Goal: Information Seeking & Learning: Learn about a topic

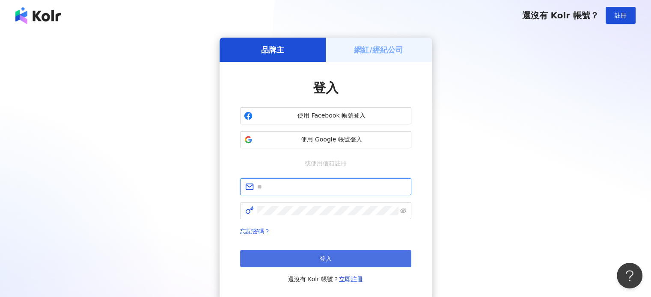
type input "**********"
click at [260, 262] on button "登入" at bounding box center [325, 258] width 171 height 17
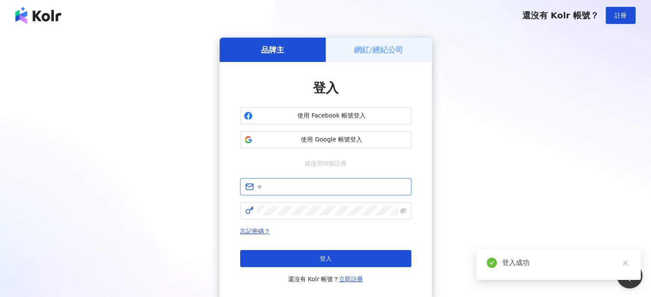
type input "**********"
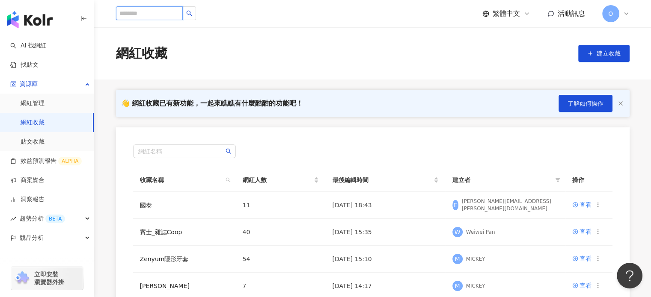
click at [152, 12] on input "search" at bounding box center [149, 13] width 67 height 14
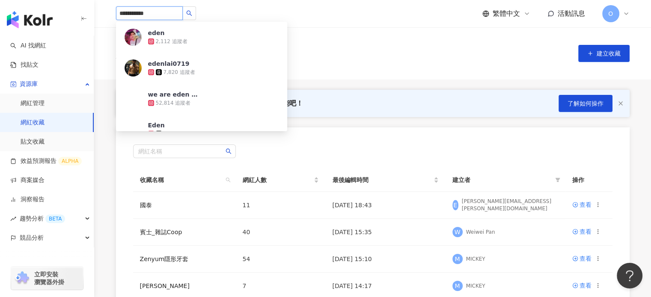
type input "*********"
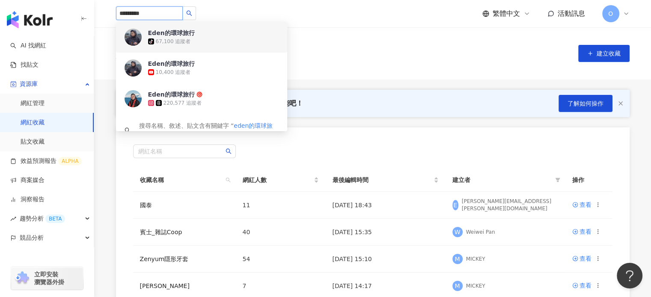
click at [202, 44] on div "tiktok-icon 67,100 追蹤者" at bounding box center [213, 41] width 131 height 9
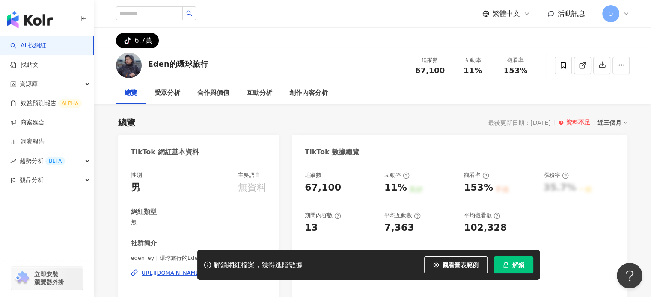
click at [152, 42] on button "tiktok-icon 6.7萬" at bounding box center [137, 40] width 43 height 15
click at [119, 41] on button "tiktok-icon 6.7萬" at bounding box center [137, 40] width 43 height 15
click at [161, 91] on div "受眾分析" at bounding box center [168, 93] width 26 height 10
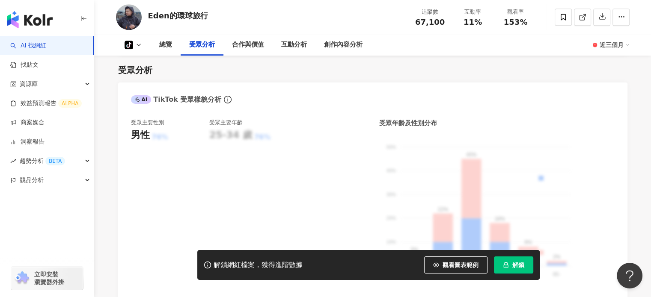
click at [127, 44] on icon at bounding box center [128, 45] width 5 height 6
click at [280, 81] on div "受眾分析 AI TikTok 受眾樣貌分析 受眾主要性別 男性 76% 受眾主要年齡 25-34 歲 76% 受眾年齡及性別分布 男性 女性 50% 50% …" at bounding box center [372, 178] width 509 height 244
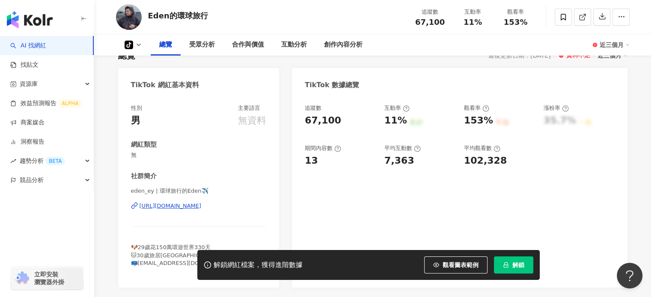
scroll to position [0, 0]
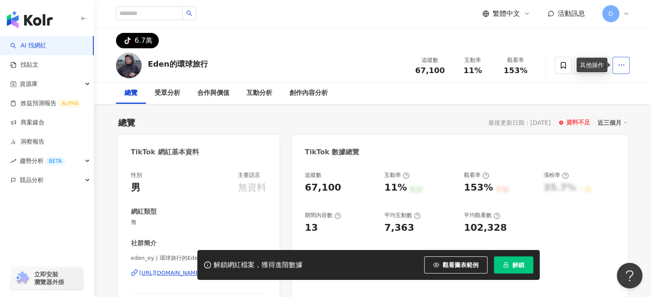
click at [627, 67] on button "button" at bounding box center [621, 65] width 17 height 17
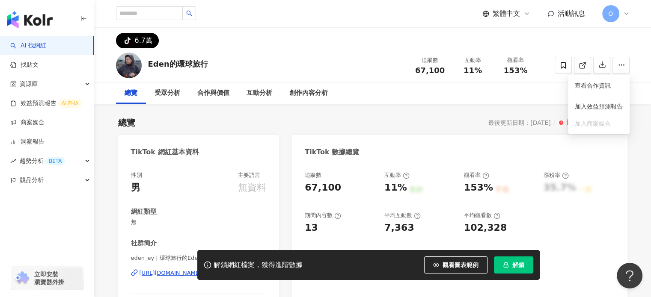
click at [390, 78] on div "Eden的環球旅行 追蹤數 67,100 互動率 11% 觀看率 153%" at bounding box center [373, 65] width 548 height 34
click at [144, 18] on input "search" at bounding box center [149, 13] width 67 height 14
click at [46, 43] on link "AI 找網紅" at bounding box center [28, 46] width 36 height 9
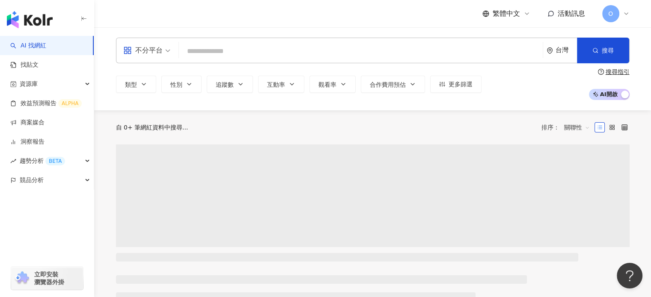
click at [207, 51] on input "search" at bounding box center [360, 51] width 357 height 16
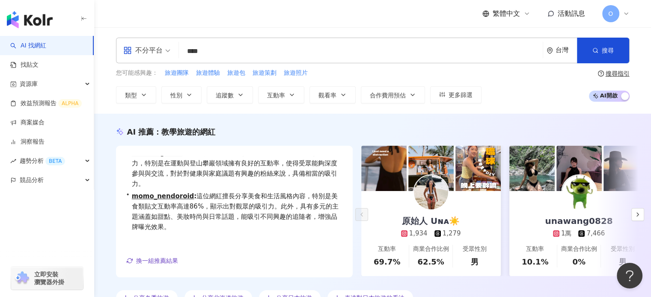
click at [223, 46] on input "****" at bounding box center [360, 51] width 357 height 16
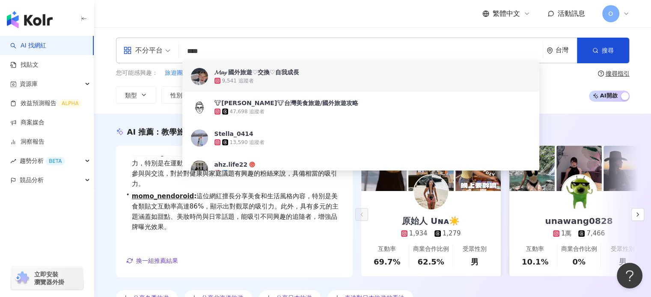
click at [241, 48] on input "****" at bounding box center [360, 51] width 357 height 16
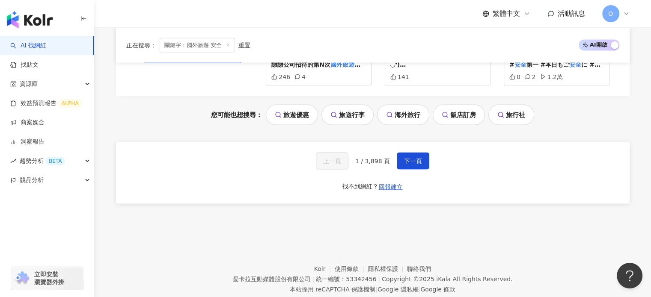
scroll to position [1704, 0]
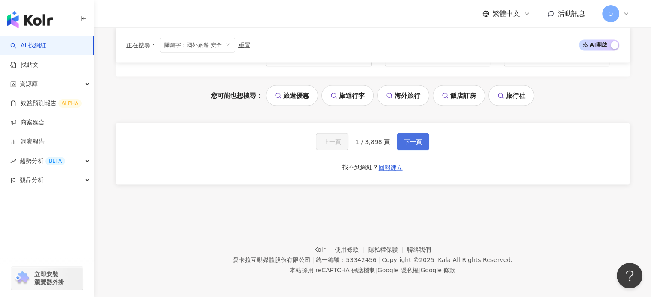
click at [414, 139] on span "下一頁" at bounding box center [413, 142] width 18 height 7
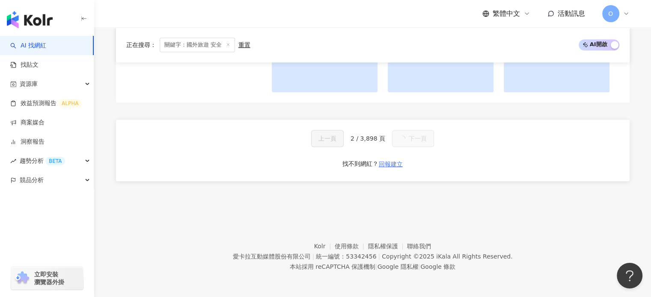
scroll to position [771, 0]
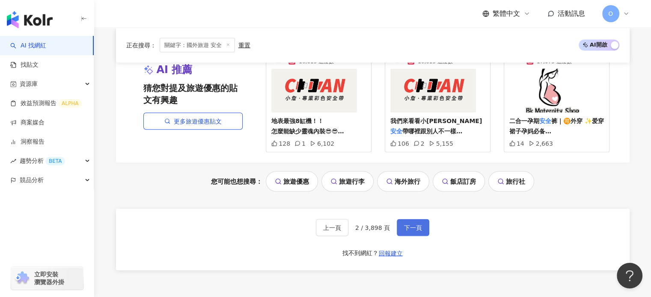
click at [405, 229] on button "下一頁" at bounding box center [413, 227] width 33 height 17
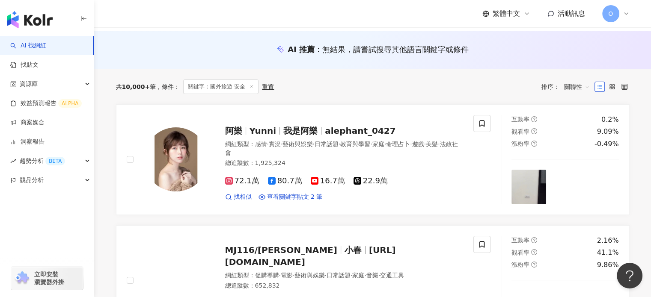
scroll to position [0, 0]
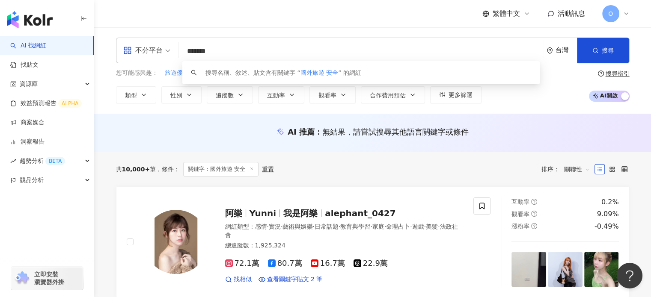
click at [256, 54] on input "*******" at bounding box center [360, 51] width 357 height 16
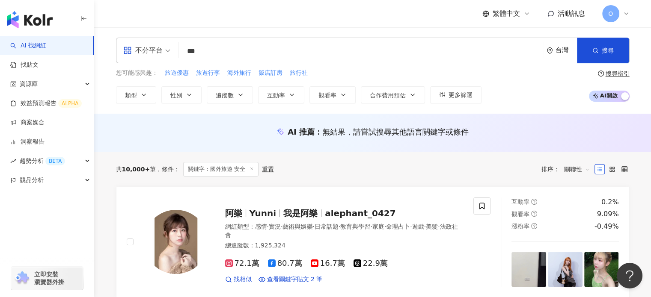
click at [219, 53] on input "**" at bounding box center [360, 51] width 357 height 16
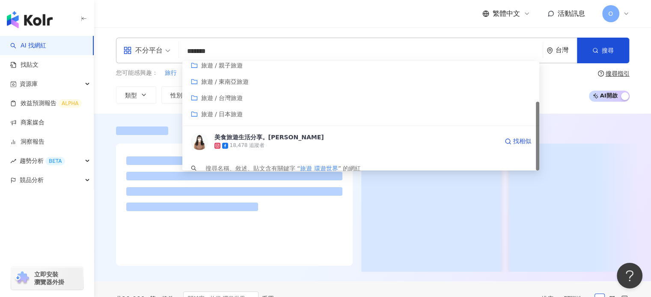
scroll to position [64, 0]
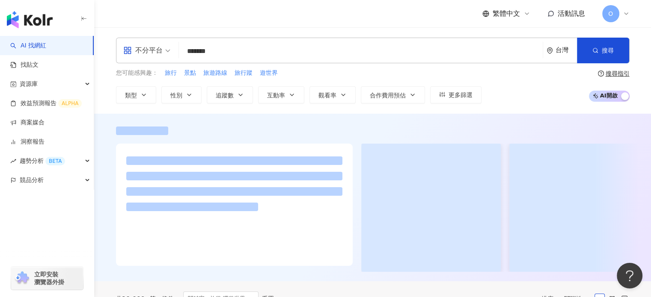
click at [106, 239] on div at bounding box center [373, 200] width 548 height 146
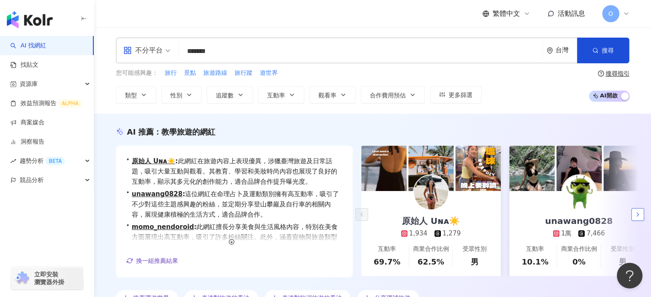
click at [634, 213] on icon "button" at bounding box center [637, 214] width 7 height 7
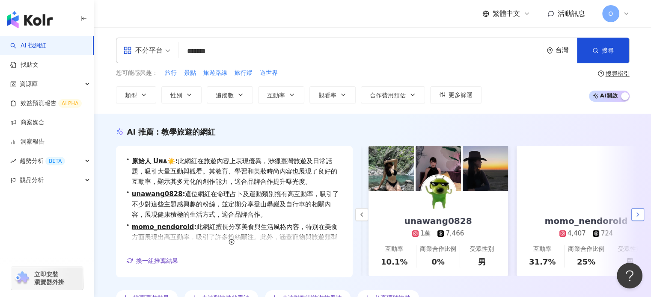
scroll to position [0, 148]
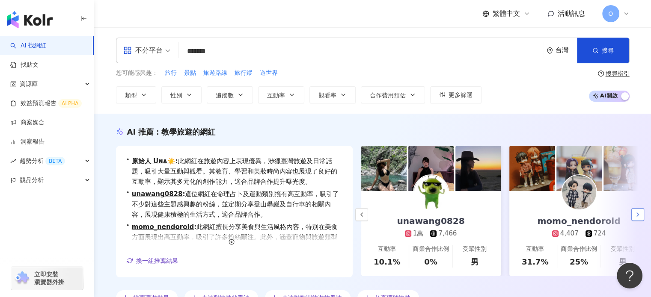
click at [634, 214] on icon "button" at bounding box center [637, 214] width 7 height 7
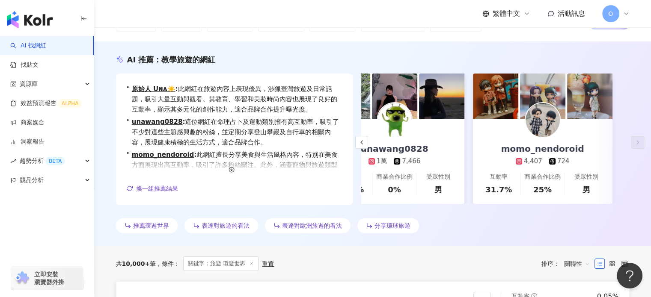
scroll to position [171, 0]
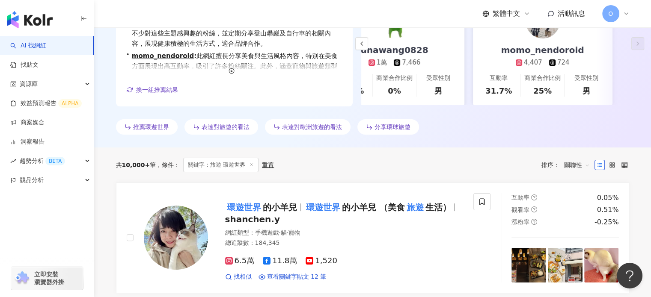
click at [577, 169] on span "關聯性" at bounding box center [577, 165] width 26 height 14
click at [581, 229] on div "互動率" at bounding box center [576, 225] width 21 height 9
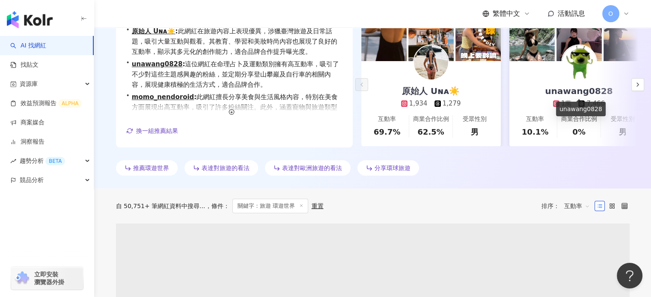
scroll to position [257, 0]
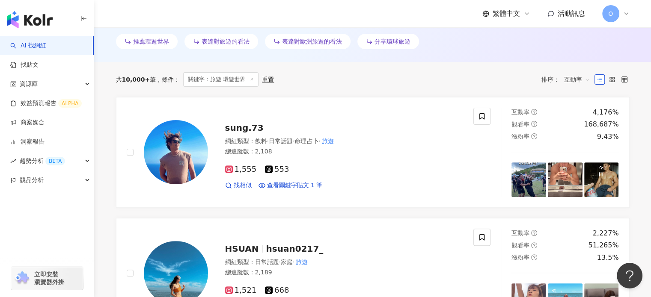
click at [568, 82] on span "互動率" at bounding box center [577, 80] width 26 height 14
click at [571, 157] on div "觀看率" at bounding box center [576, 154] width 21 height 9
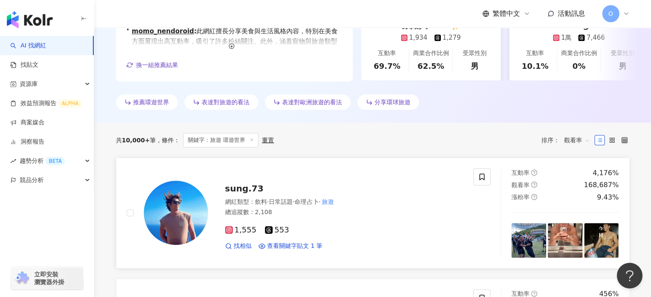
scroll to position [257, 0]
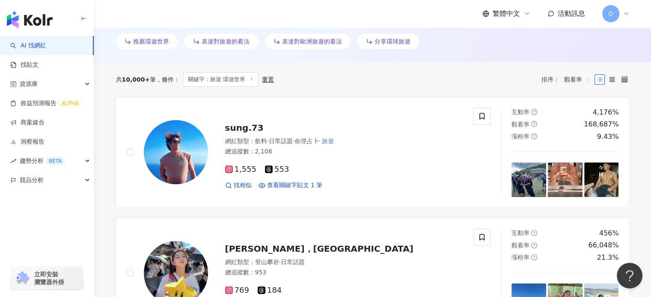
click at [586, 80] on span "觀看率" at bounding box center [577, 80] width 26 height 14
click at [575, 99] on div "關聯性" at bounding box center [576, 96] width 21 height 9
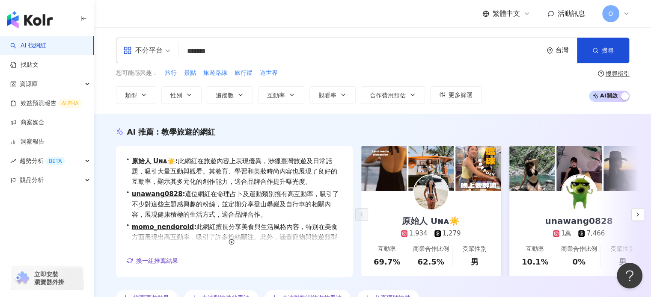
click at [354, 49] on input "*******" at bounding box center [360, 51] width 357 height 16
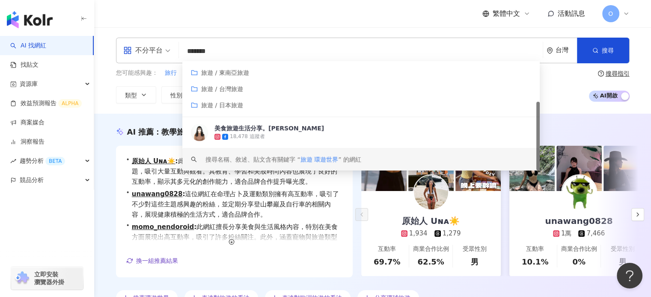
click at [354, 49] on input "*******" at bounding box center [360, 51] width 357 height 16
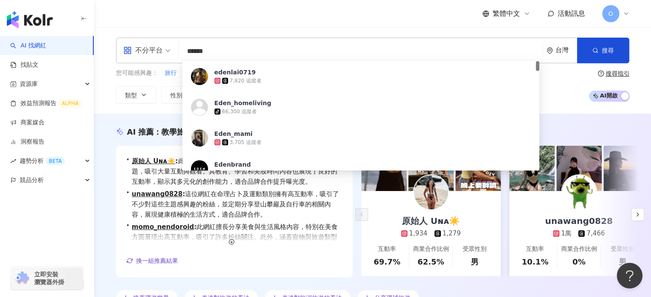
type input "*******"
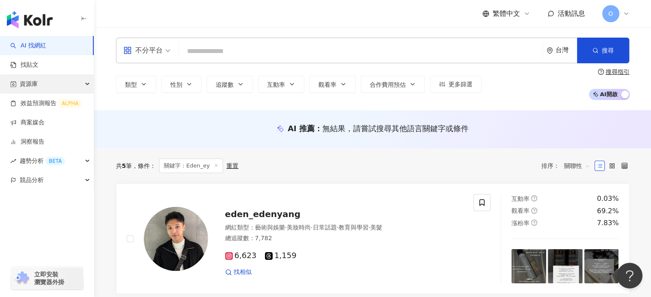
click at [61, 78] on div "資源庫" at bounding box center [47, 83] width 94 height 19
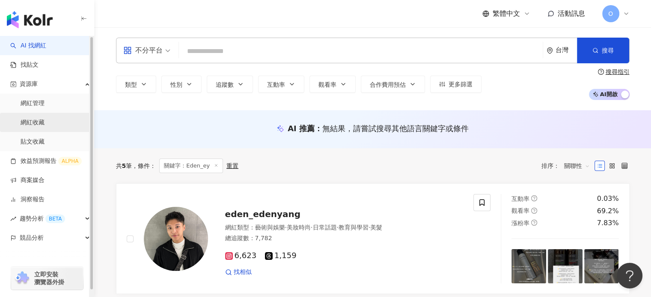
click at [45, 119] on link "網紅收藏" at bounding box center [33, 123] width 24 height 9
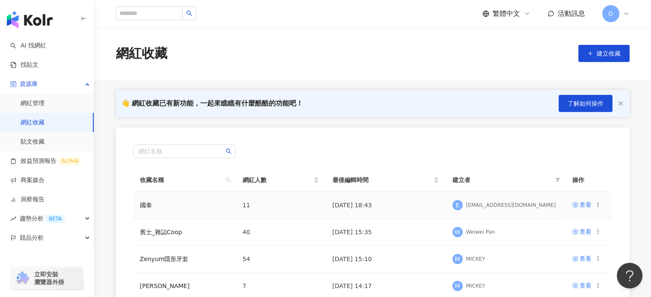
click at [220, 207] on td "國泰" at bounding box center [184, 205] width 103 height 27
click at [581, 205] on div "查看" at bounding box center [586, 204] width 12 height 9
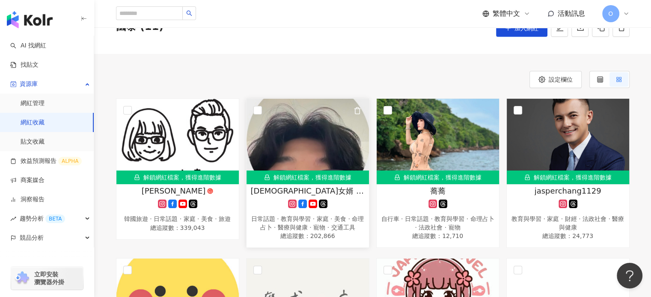
scroll to position [128, 0]
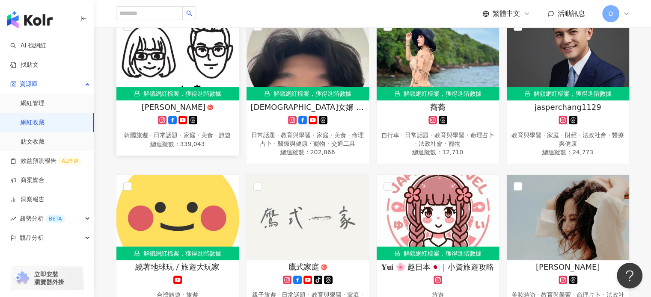
click at [203, 74] on img at bounding box center [177, 58] width 122 height 86
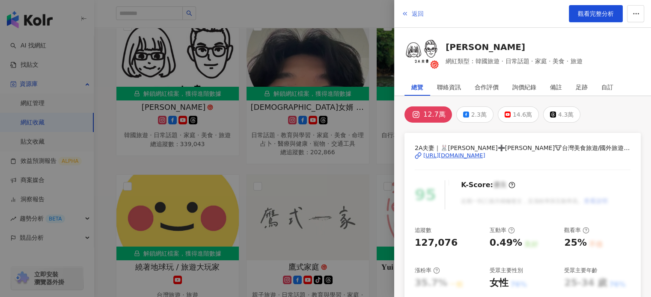
click at [406, 11] on icon "button" at bounding box center [405, 13] width 7 height 7
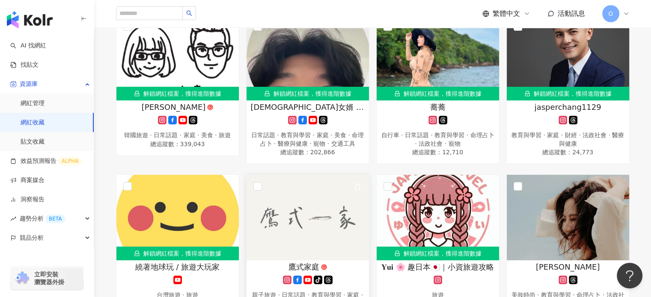
click at [315, 208] on img at bounding box center [308, 218] width 122 height 86
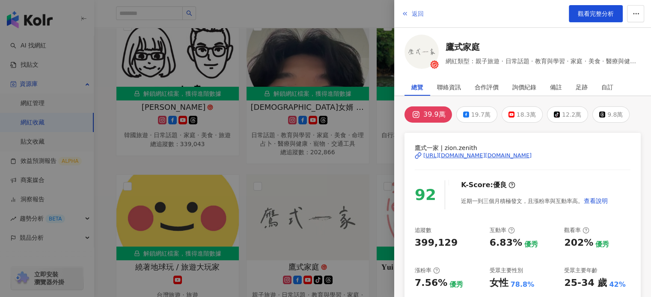
click at [407, 13] on icon "button" at bounding box center [405, 13] width 7 height 7
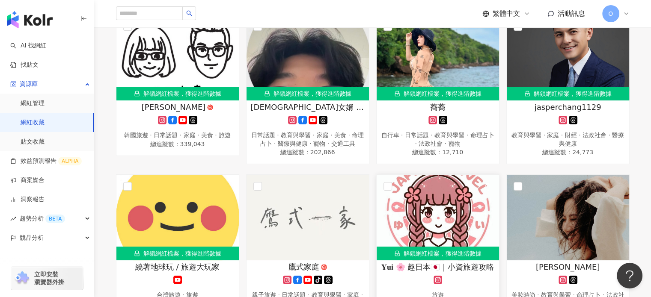
click at [462, 190] on img at bounding box center [438, 218] width 122 height 86
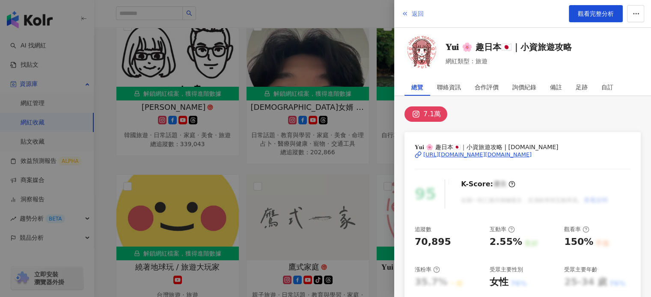
click at [406, 12] on icon "button" at bounding box center [405, 13] width 7 height 7
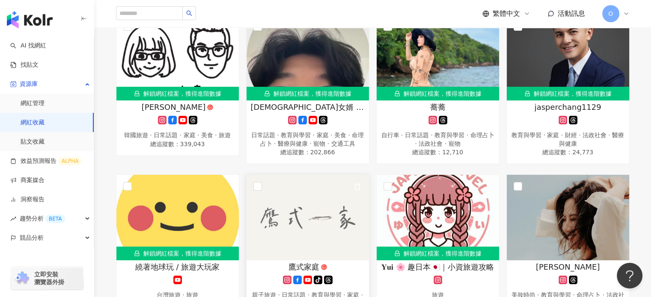
click at [297, 200] on img at bounding box center [308, 218] width 122 height 86
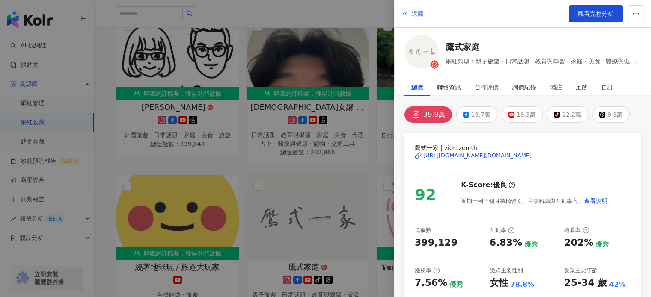
click at [409, 17] on button "返回" at bounding box center [412, 13] width 23 height 17
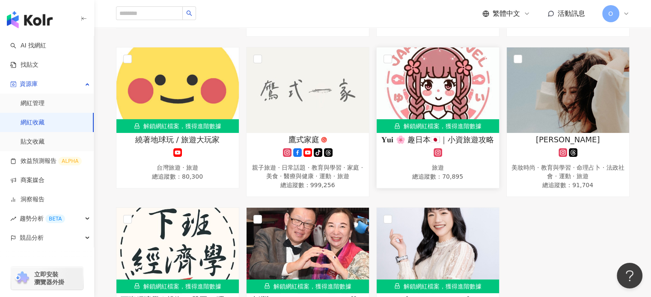
scroll to position [257, 0]
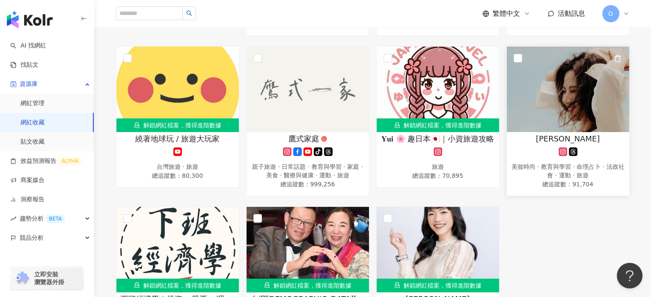
click at [539, 172] on div "美妝時尚 · 教育與學習 · 命理占卜 · 法政社會 · 運動 · 旅遊" at bounding box center [568, 171] width 114 height 17
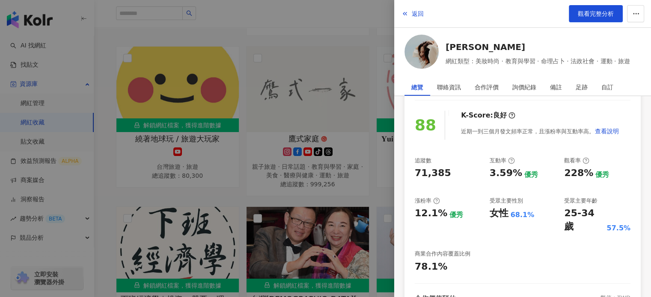
scroll to position [128, 0]
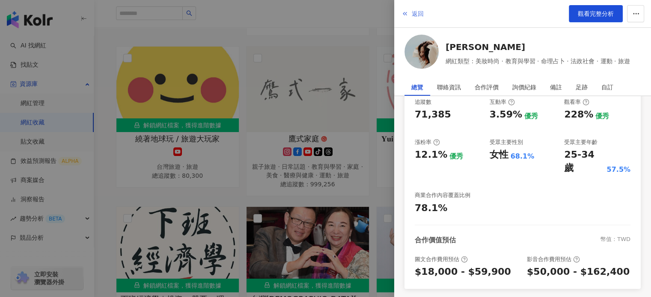
click at [414, 13] on span "返回" at bounding box center [418, 13] width 12 height 7
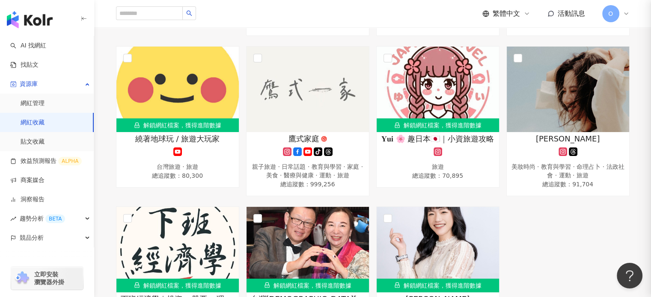
click at [343, 127] on img at bounding box center [308, 90] width 122 height 86
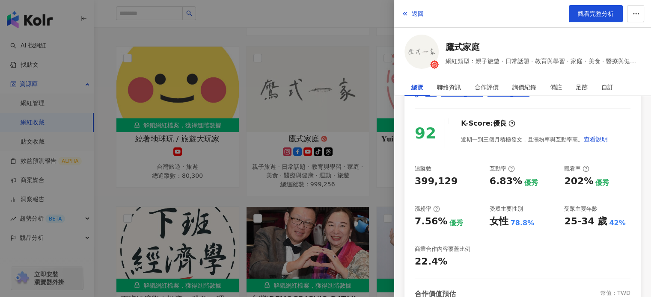
scroll to position [43, 0]
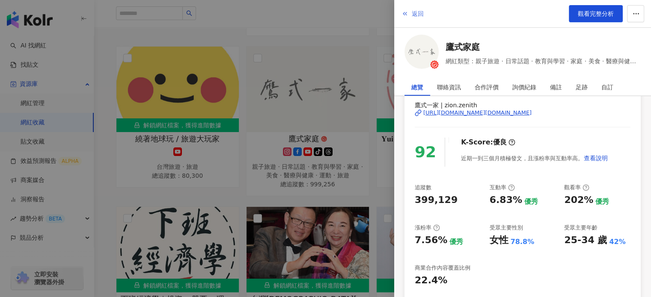
click at [402, 15] on icon "button" at bounding box center [405, 13] width 7 height 7
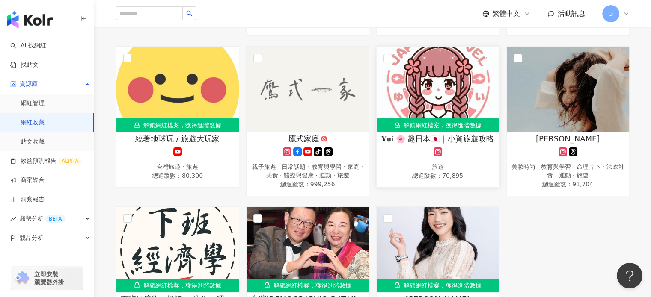
click at [478, 114] on img at bounding box center [438, 90] width 122 height 86
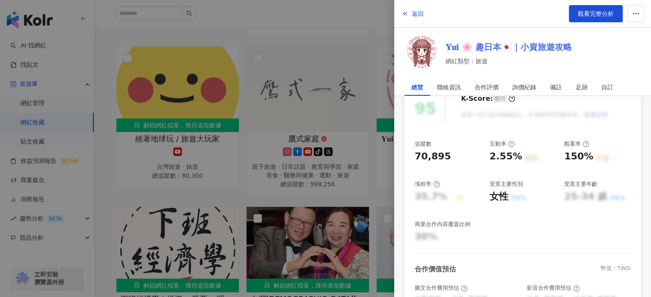
scroll to position [0, 0]
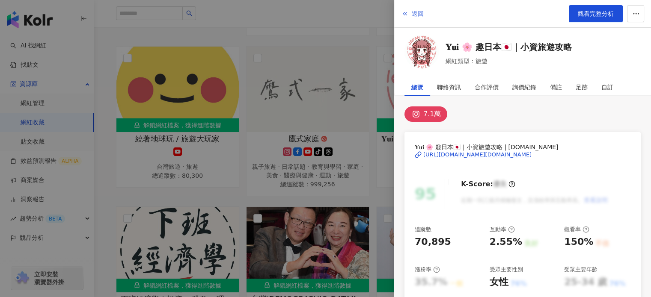
click at [422, 15] on span "返回" at bounding box center [418, 13] width 12 height 7
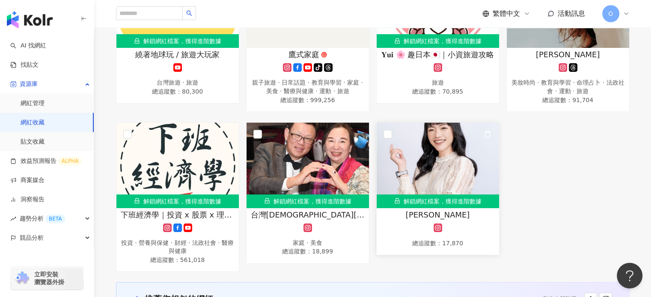
scroll to position [342, 0]
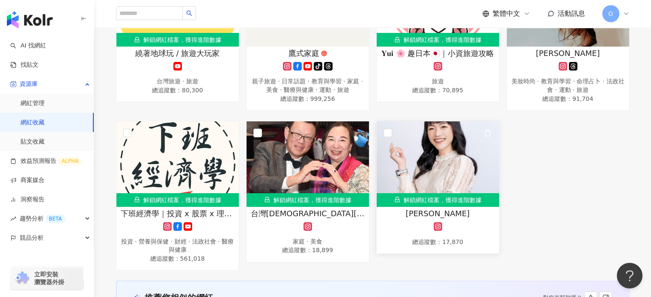
click at [443, 175] on img at bounding box center [438, 165] width 122 height 86
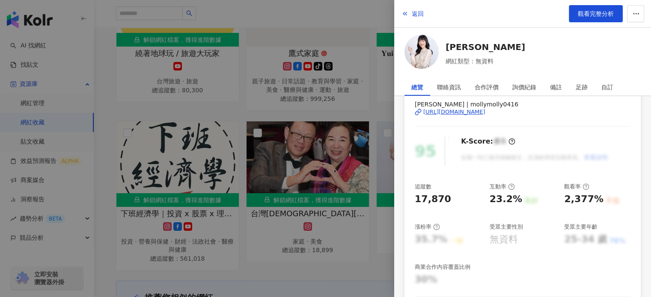
scroll to position [0, 0]
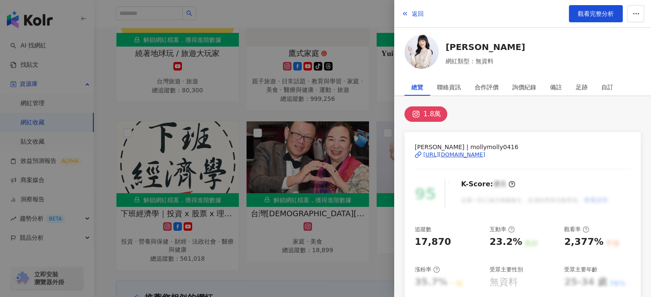
click at [473, 155] on div "https://www.instagram.com/mollymolly0416/" at bounding box center [454, 155] width 62 height 8
click at [335, 16] on div at bounding box center [325, 148] width 651 height 297
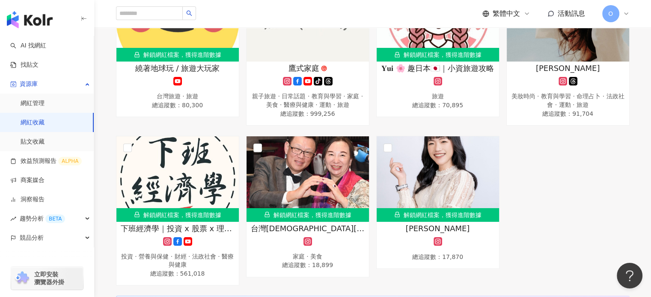
scroll to position [257, 0]
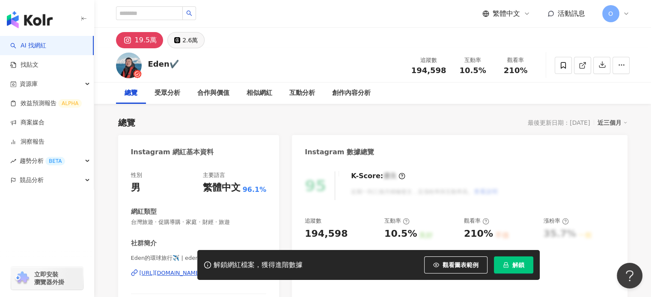
click at [182, 40] on div "2.6萬" at bounding box center [189, 40] width 15 height 12
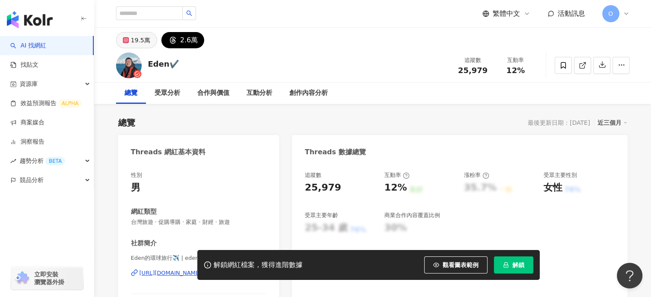
click at [139, 46] on button "19.5萬" at bounding box center [136, 40] width 41 height 16
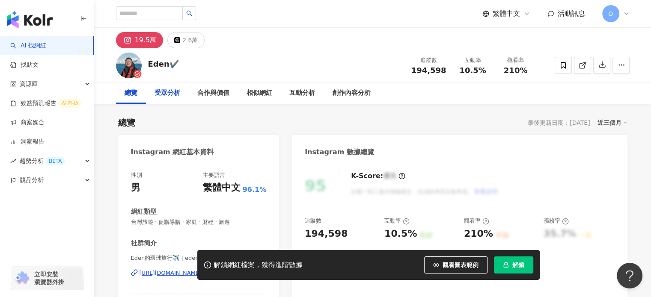
click at [171, 99] on div "受眾分析" at bounding box center [167, 93] width 43 height 21
click at [506, 263] on icon "lock" at bounding box center [506, 265] width 6 height 6
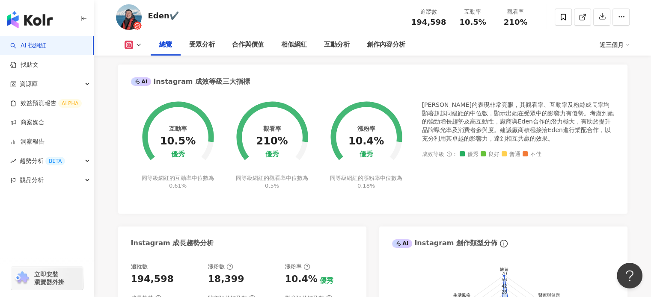
scroll to position [303, 0]
click at [213, 56] on div "Instagram 網紅基本資料 性別 男 主要語言 繁體中文 96.1% 網紅類型 台灣旅遊 · 促購導購 · 家庭 · 財經 · 旅遊 社群簡介 Eden…" at bounding box center [372, 164] width 509 height 664
click at [207, 47] on div "受眾分析" at bounding box center [202, 45] width 26 height 10
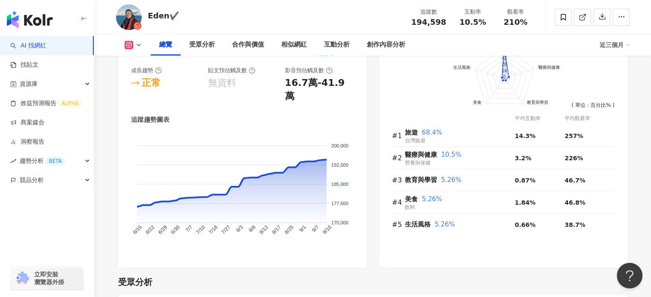
scroll to position [431, 0]
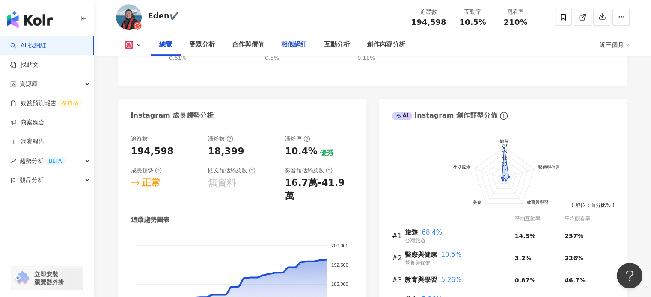
click at [299, 48] on div "相似網紅" at bounding box center [294, 45] width 26 height 10
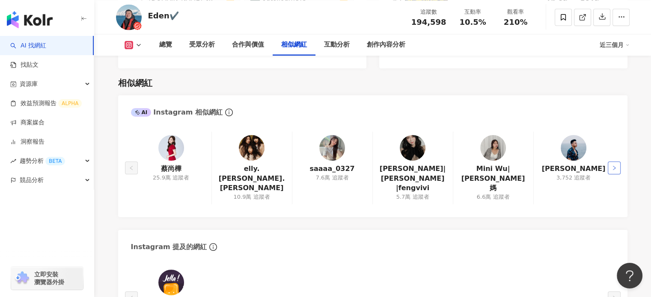
click at [618, 162] on button "button" at bounding box center [614, 168] width 13 height 13
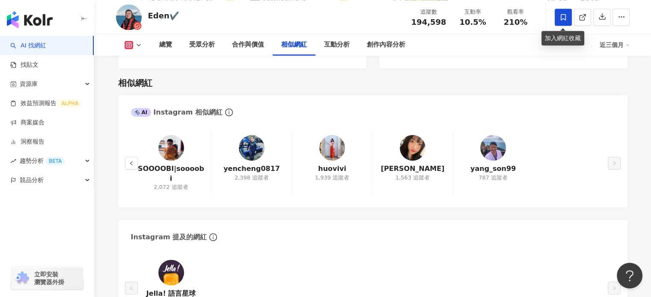
click at [557, 17] on span at bounding box center [563, 17] width 17 height 17
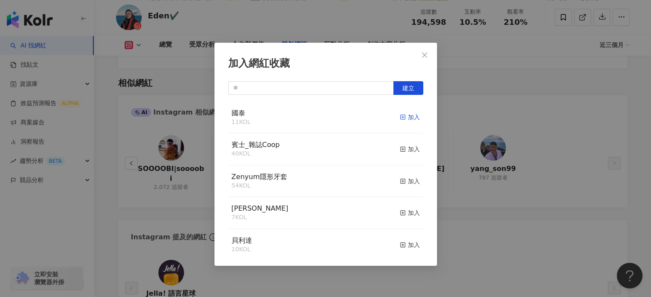
click at [409, 120] on div "加入" at bounding box center [410, 117] width 20 height 9
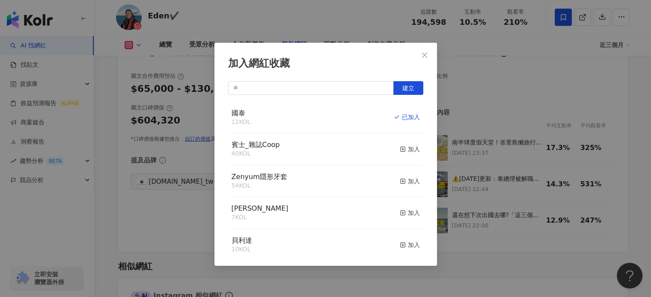
scroll to position [1392, 0]
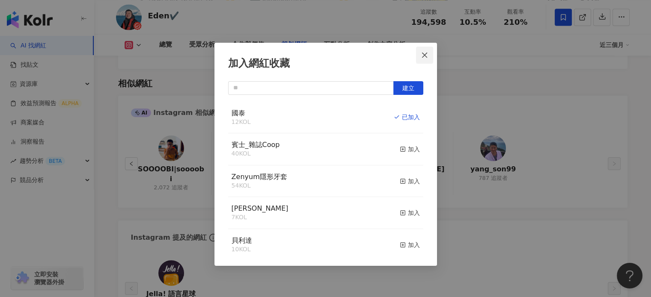
click at [424, 57] on icon "close" at bounding box center [424, 55] width 7 height 7
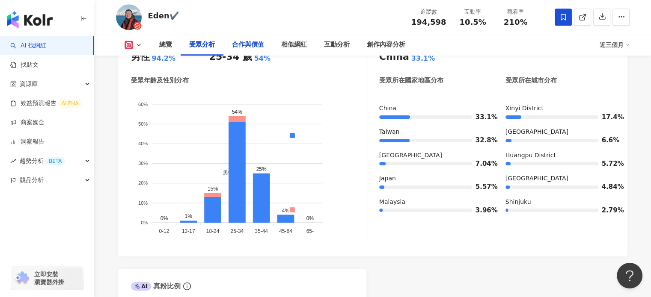
scroll to position [750, 0]
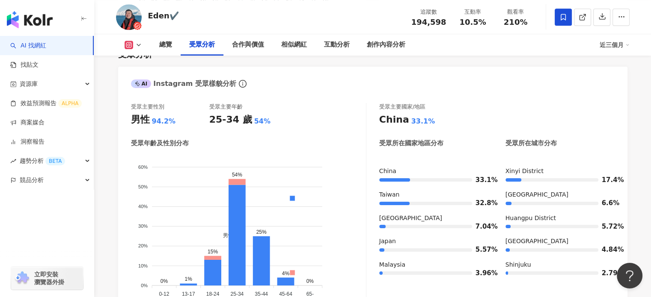
click at [36, 47] on link "AI 找網紅" at bounding box center [28, 46] width 36 height 9
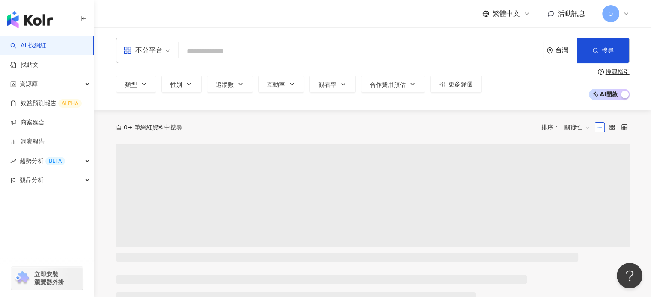
click at [229, 54] on input "search" at bounding box center [360, 51] width 357 height 16
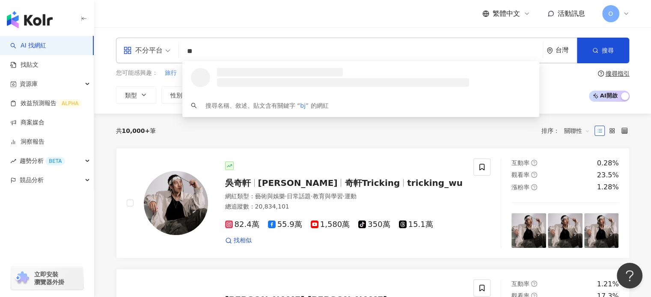
type input "*"
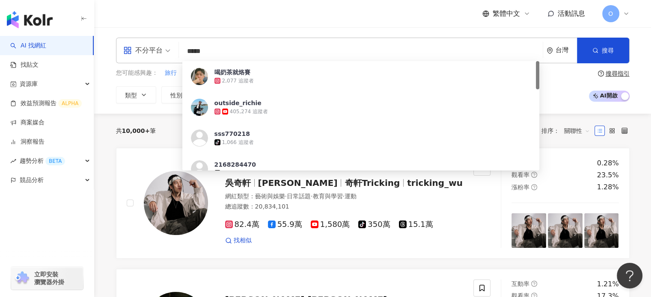
type input "****"
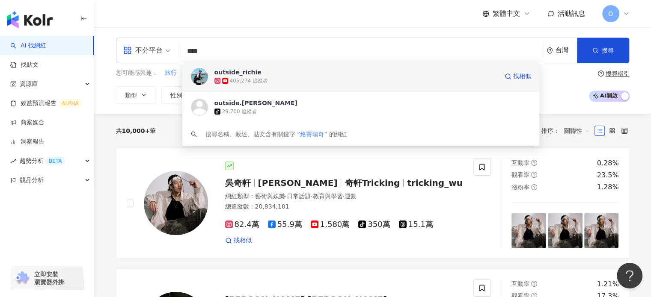
click at [263, 74] on span "outside_richie" at bounding box center [356, 72] width 284 height 9
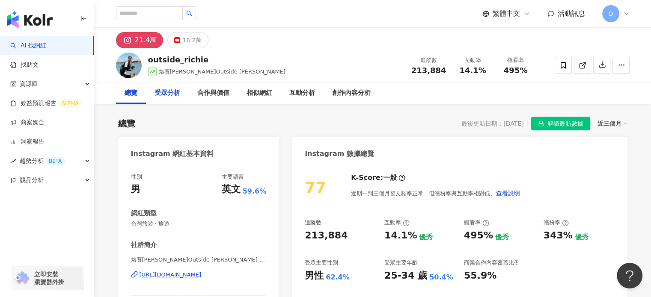
click at [173, 94] on div "受眾分析" at bounding box center [168, 93] width 26 height 10
click at [172, 98] on div "受眾分析" at bounding box center [168, 93] width 26 height 10
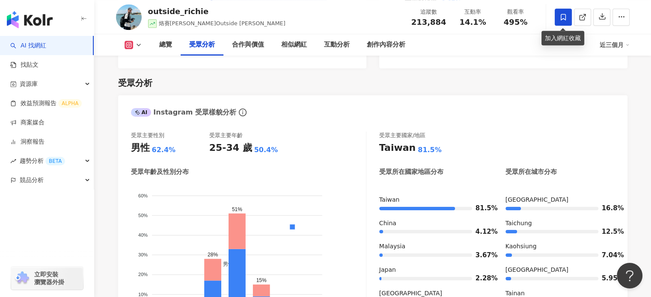
click at [562, 22] on span at bounding box center [563, 17] width 17 height 17
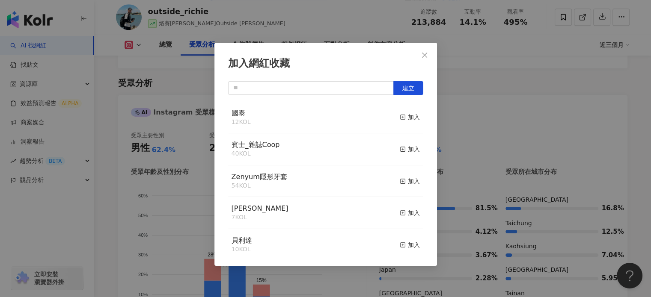
click at [405, 107] on div "國泰 12 KOL 加入" at bounding box center [325, 118] width 195 height 32
click at [405, 120] on div "加入" at bounding box center [410, 117] width 20 height 9
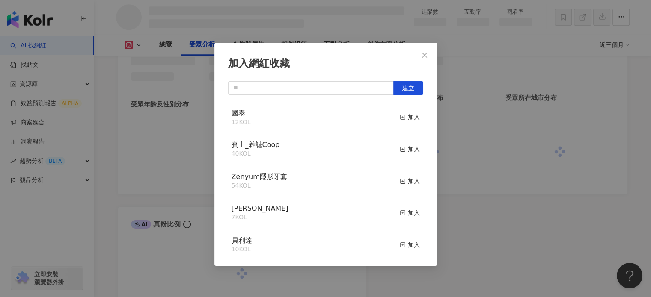
scroll to position [707, 0]
click at [426, 51] on button "Close" at bounding box center [424, 55] width 17 height 17
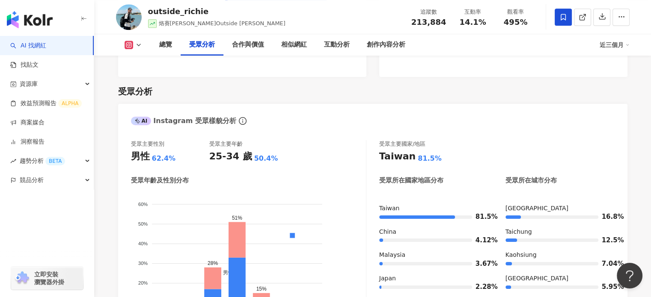
click at [425, 58] on div "加入網紅收藏 建立 國泰 13 KOL 已加入 賓士_雜誌Coop 40 KOL 加入 Zenyum隱形牙套 54 KOL 加入 貝歐尼 7 KOL 加入 貝…" at bounding box center [325, 148] width 651 height 297
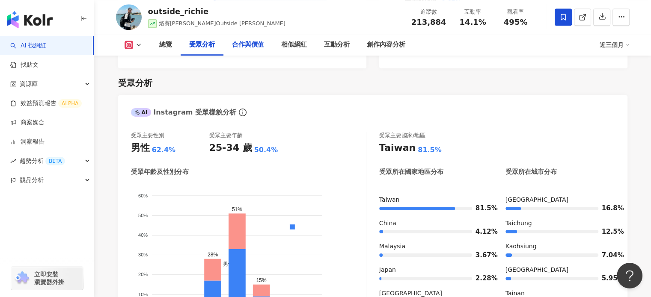
click at [245, 40] on div "合作與價值" at bounding box center [248, 45] width 32 height 10
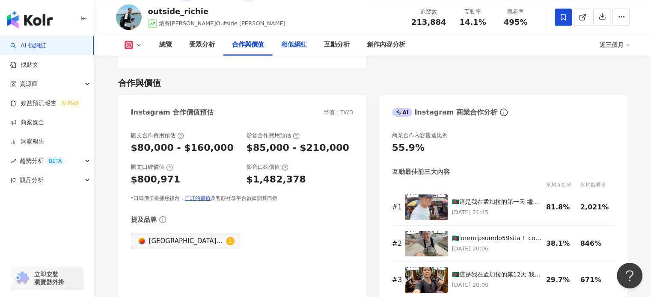
click at [292, 42] on div "相似網紅" at bounding box center [294, 45] width 26 height 10
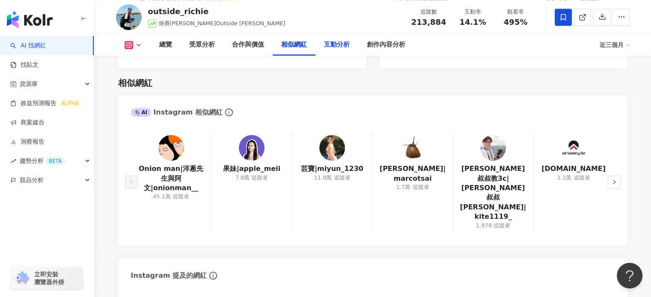
click at [336, 44] on div "互動分析" at bounding box center [337, 45] width 26 height 10
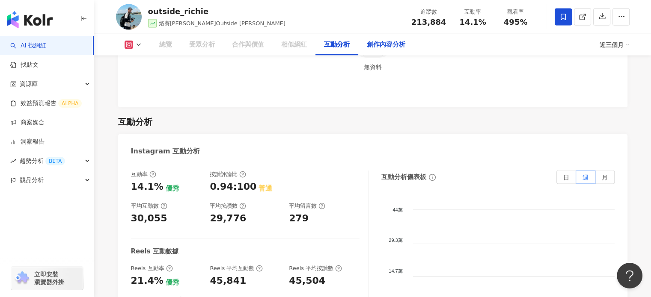
click at [383, 46] on div "創作內容分析" at bounding box center [386, 45] width 39 height 10
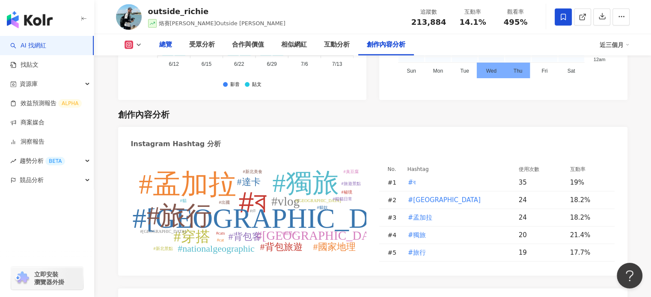
click at [171, 41] on div "總覽" at bounding box center [165, 45] width 13 height 10
